Goal: Task Accomplishment & Management: Manage account settings

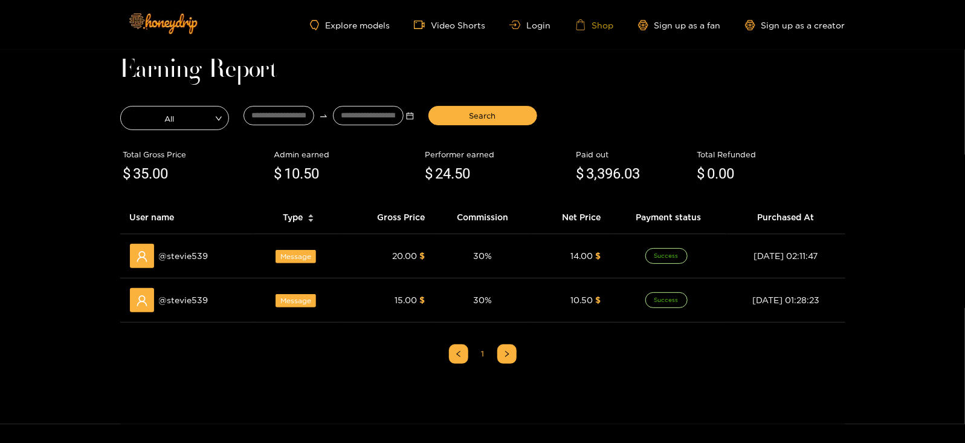
click at [611, 22] on link "Shop" at bounding box center [595, 24] width 39 height 11
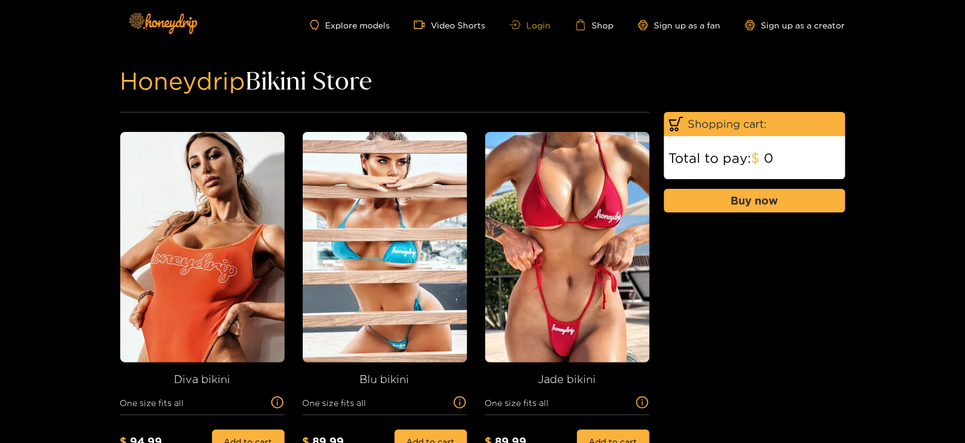
click at [551, 25] on link "Login" at bounding box center [530, 25] width 41 height 9
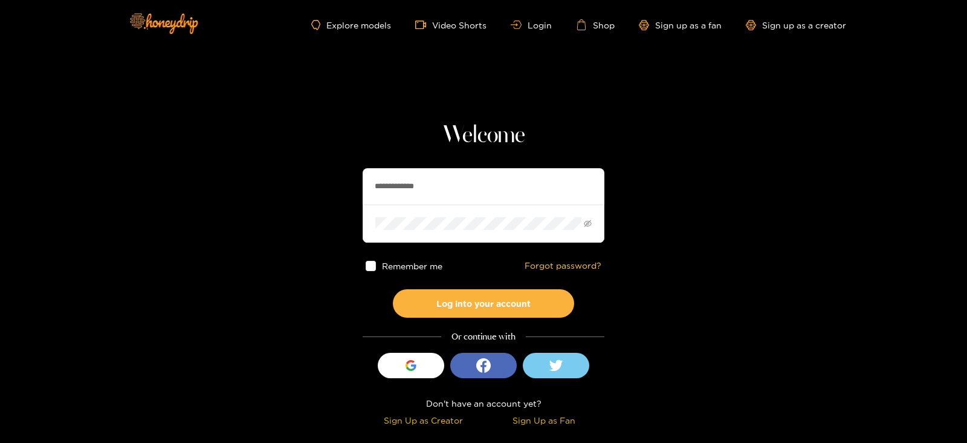
drag, startPoint x: 456, startPoint y: 177, endPoint x: 285, endPoint y: 181, distance: 171.7
click at [285, 181] on section "**********" at bounding box center [483, 215] width 967 height 430
type input "**********"
click at [393, 289] on button "Log into your account" at bounding box center [483, 303] width 181 height 28
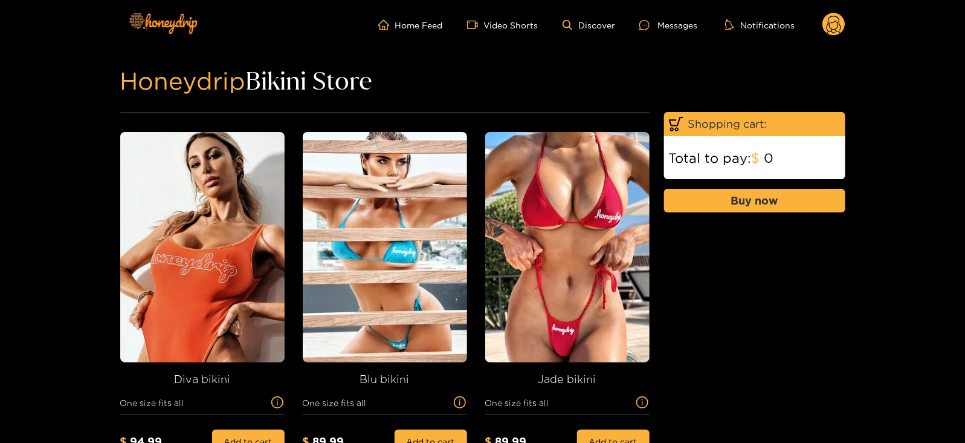
click at [842, 31] on circle at bounding box center [834, 24] width 23 height 23
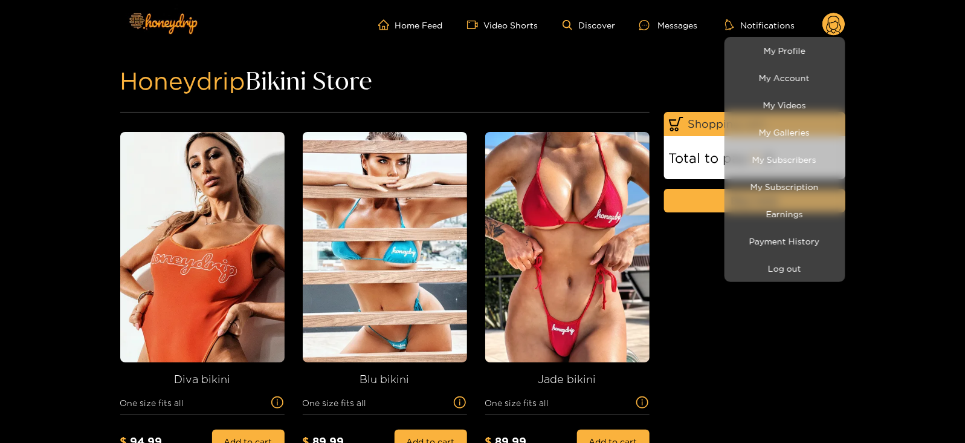
click at [765, 229] on li "Payment History" at bounding box center [785, 240] width 121 height 27
click at [760, 210] on link "Earnings" at bounding box center [785, 213] width 115 height 21
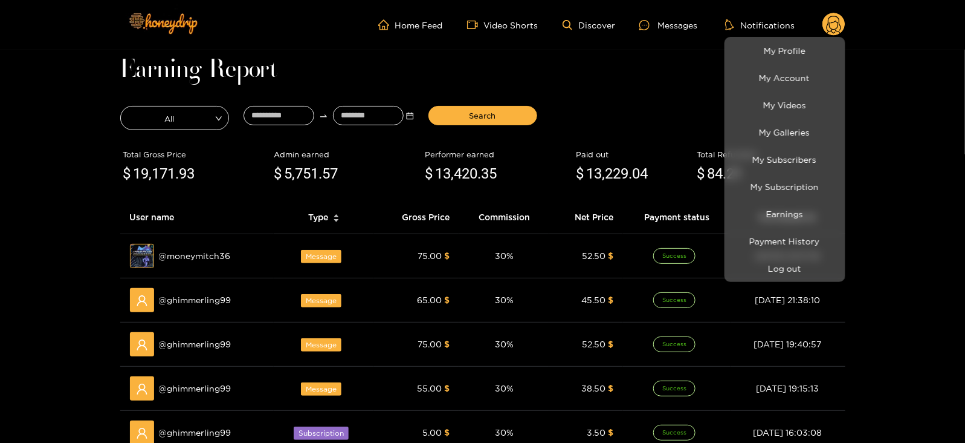
click at [276, 114] on div at bounding box center [482, 221] width 965 height 443
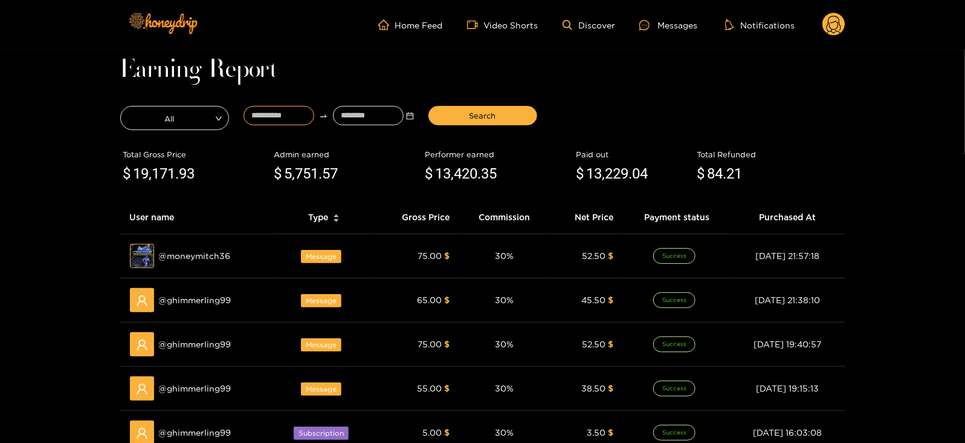
click at [276, 114] on input at bounding box center [279, 115] width 71 height 19
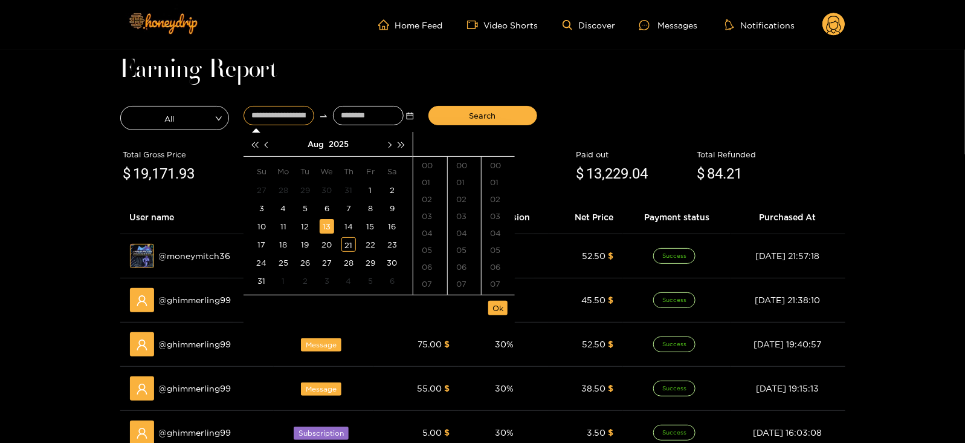
click at [321, 228] on div "13" at bounding box center [327, 226] width 15 height 15
type input "**********"
click at [363, 109] on input at bounding box center [368, 115] width 71 height 19
click at [348, 240] on div "21" at bounding box center [349, 244] width 15 height 15
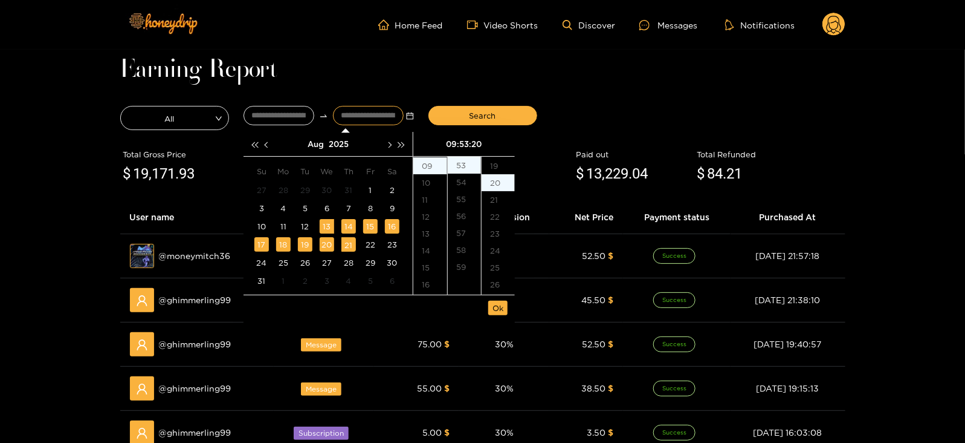
scroll to position [339, 0]
type input "**********"
click at [498, 306] on span "Ok" at bounding box center [498, 308] width 11 height 12
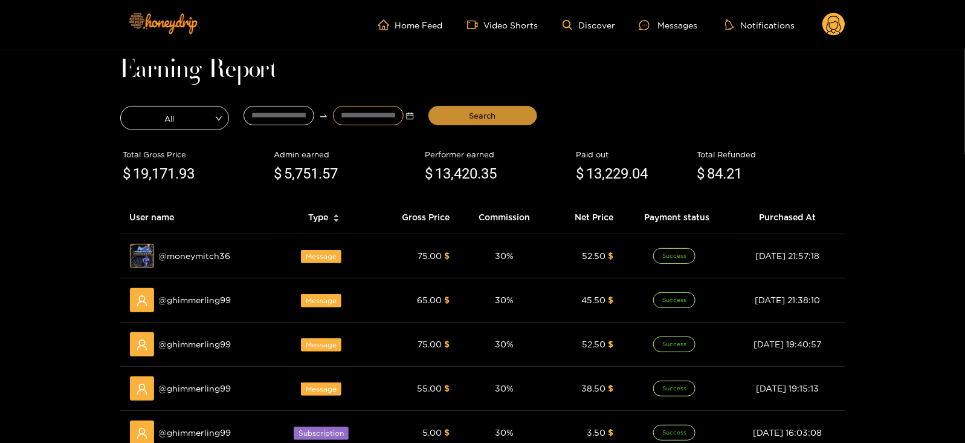
click at [481, 114] on span "Search" at bounding box center [483, 115] width 27 height 12
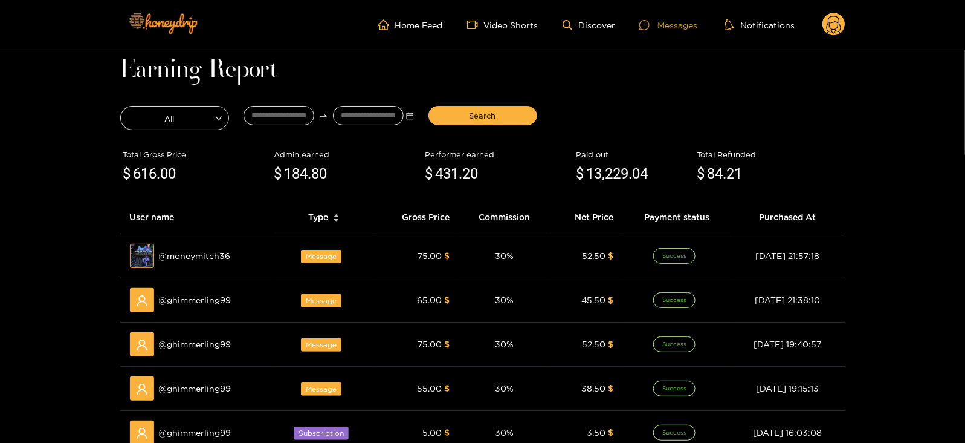
click at [644, 20] on icon at bounding box center [645, 25] width 10 height 10
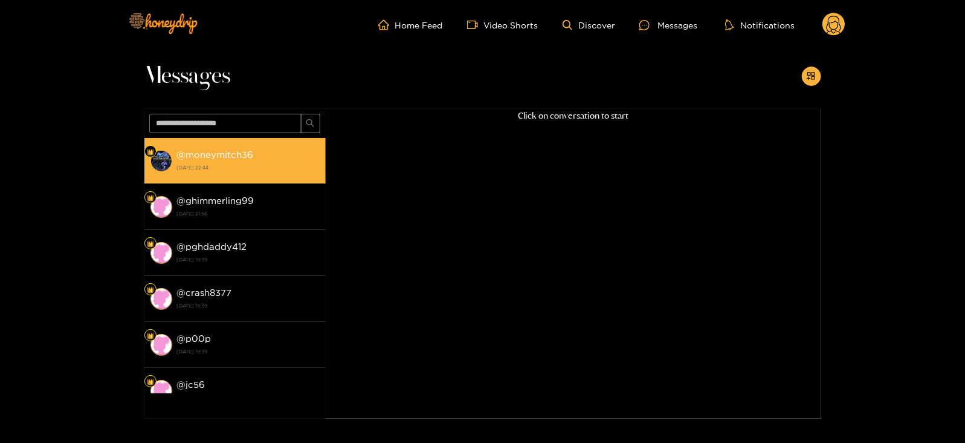
click at [203, 144] on li "@ moneymitch36 [DATE] 22:44" at bounding box center [234, 161] width 181 height 46
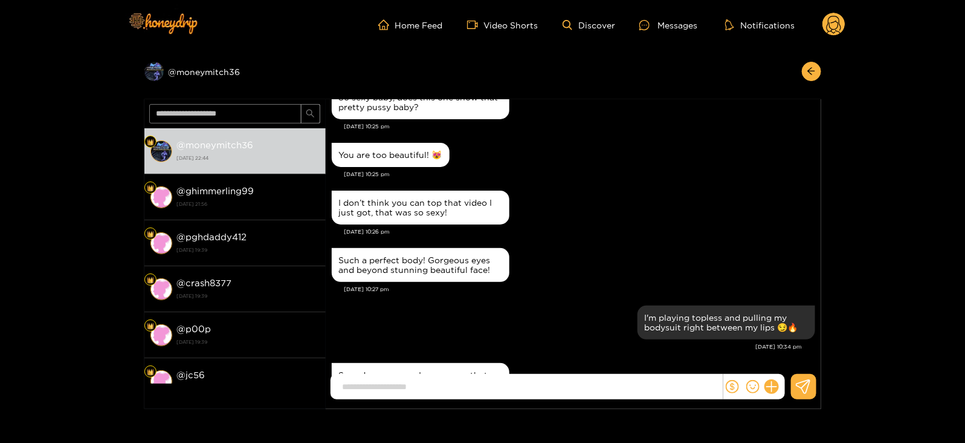
scroll to position [1421, 0]
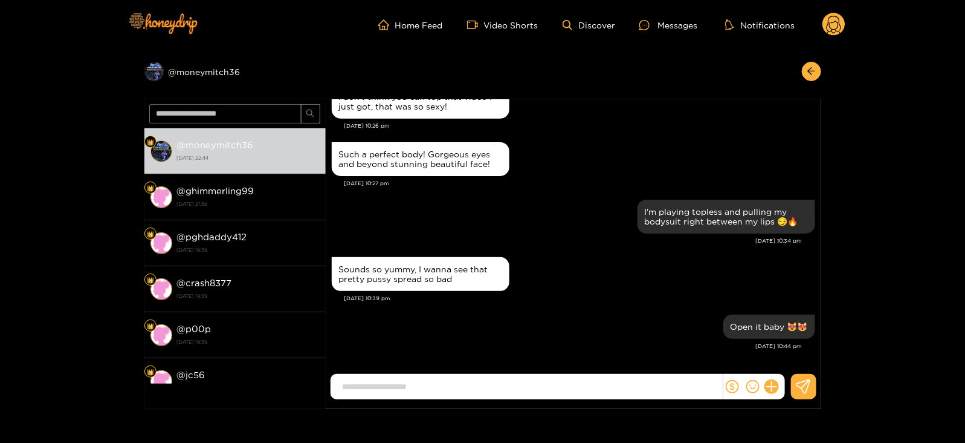
click at [821, 27] on ul "Home Feed Video Shorts Discover Messages Notifications" at bounding box center [611, 25] width 467 height 24
click at [824, 27] on circle at bounding box center [834, 24] width 23 height 23
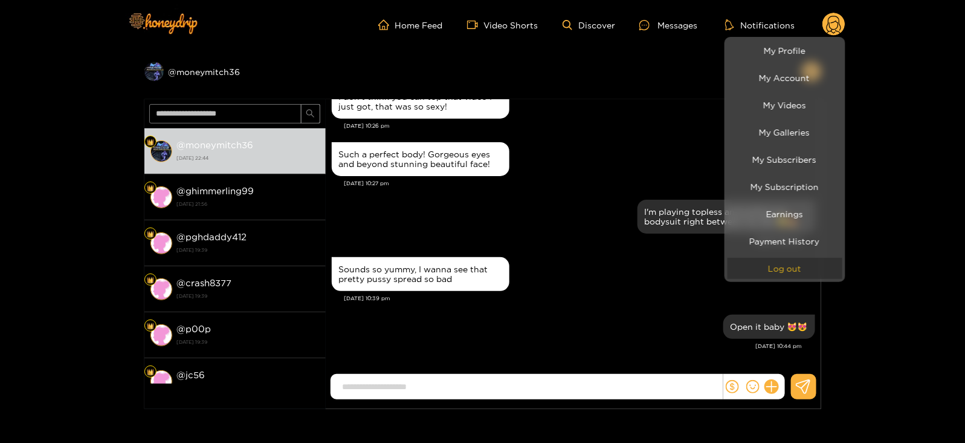
click at [776, 264] on button "Log out" at bounding box center [785, 268] width 115 height 21
